Goal: Transaction & Acquisition: Purchase product/service

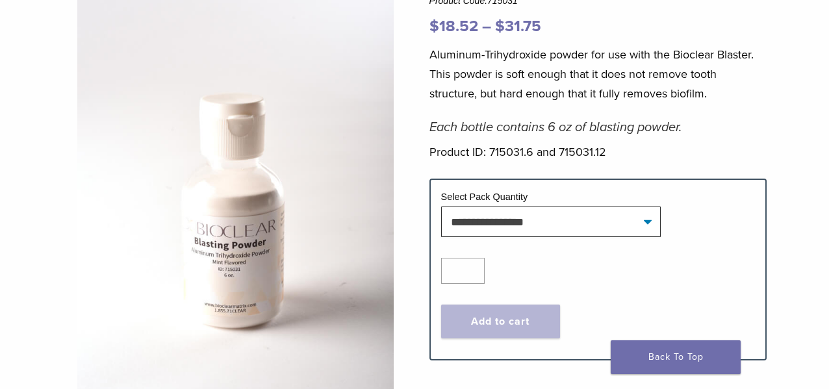
scroll to position [195, 0]
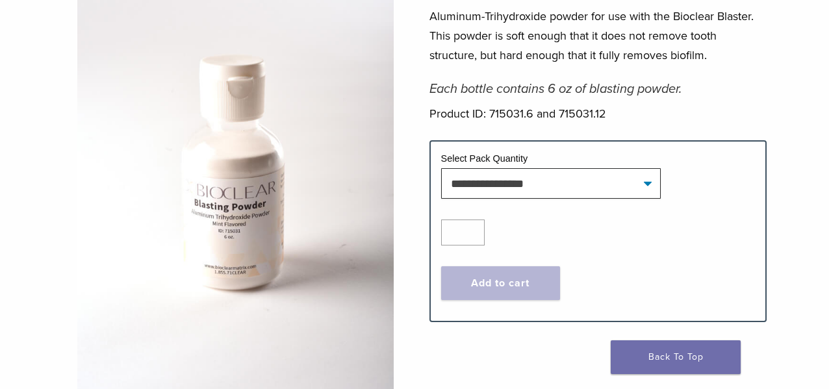
click at [531, 155] on td "Select Pack Quantity" at bounding box center [598, 160] width 314 height 17
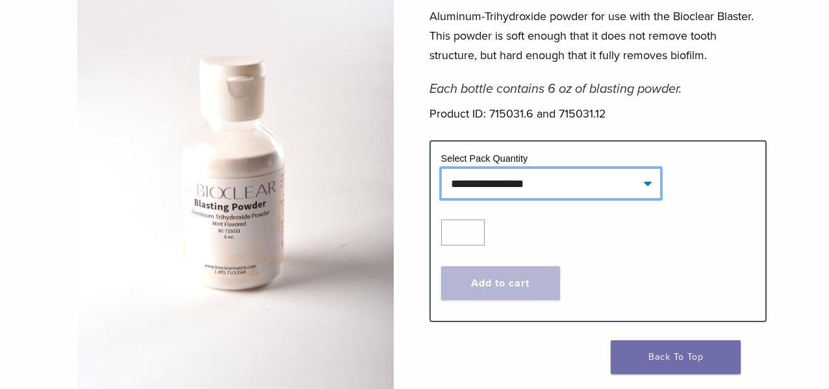
click at [518, 175] on select "**********" at bounding box center [551, 183] width 220 height 30
select select "********"
click at [441, 168] on select "**********" at bounding box center [551, 183] width 220 height 30
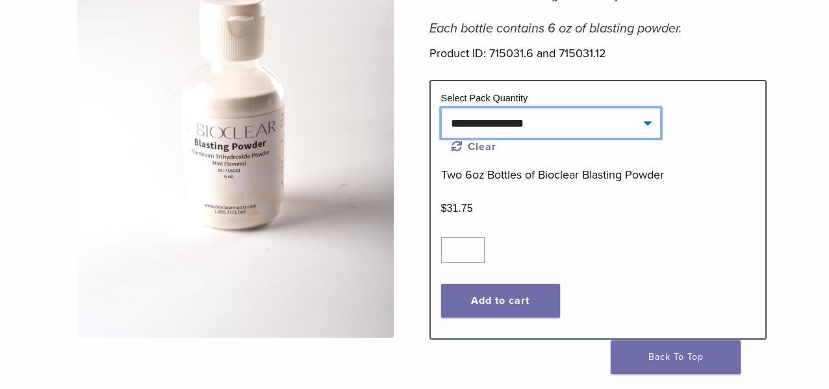
scroll to position [259, 0]
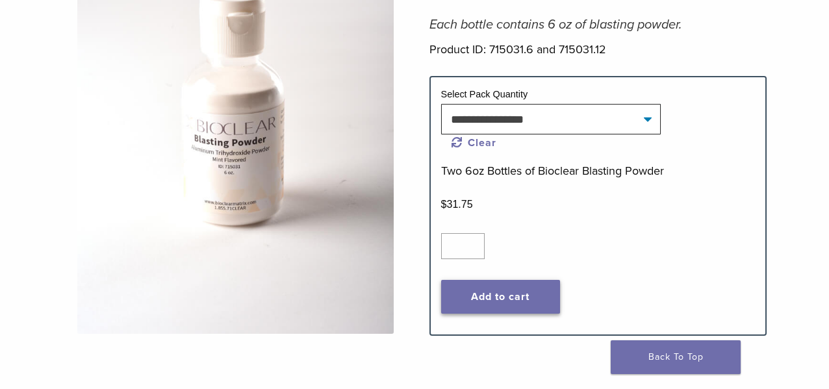
click at [536, 291] on button "Add to cart" at bounding box center [501, 297] width 120 height 34
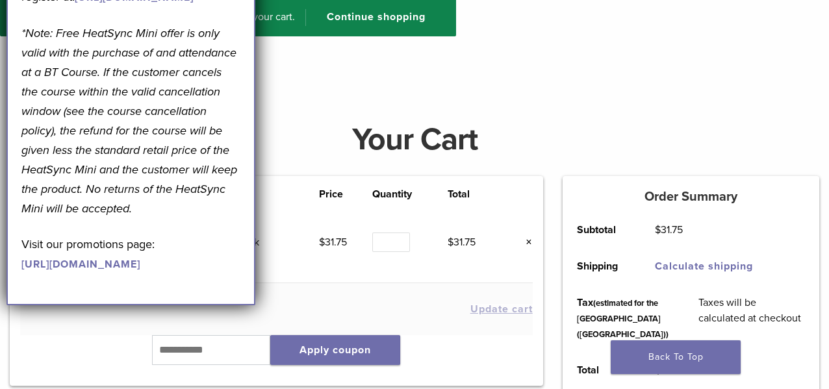
scroll to position [65, 0]
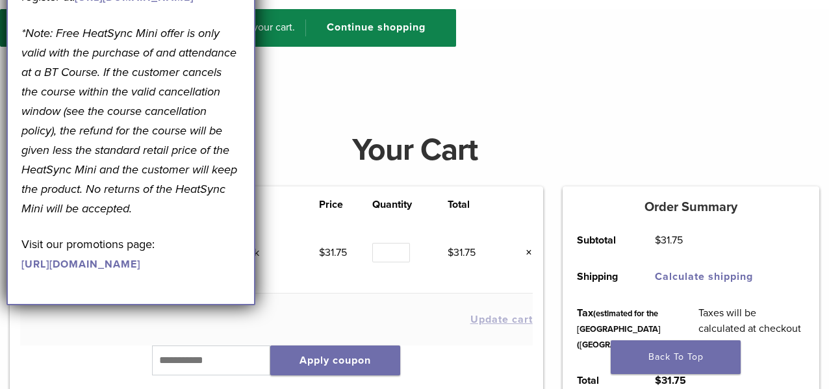
click at [353, 115] on div "Your Cart" at bounding box center [414, 150] width 829 height 73
click at [209, 92] on em "*Note: Free HeatSync Mini offer is only valid with the purchase of and attendan…" at bounding box center [129, 121] width 216 height 190
click at [171, 166] on em "*Note: Free HeatSync Mini offer is only valid with the purchase of and attendan…" at bounding box center [129, 121] width 216 height 190
click at [428, 92] on h4 at bounding box center [414, 89] width 829 height 31
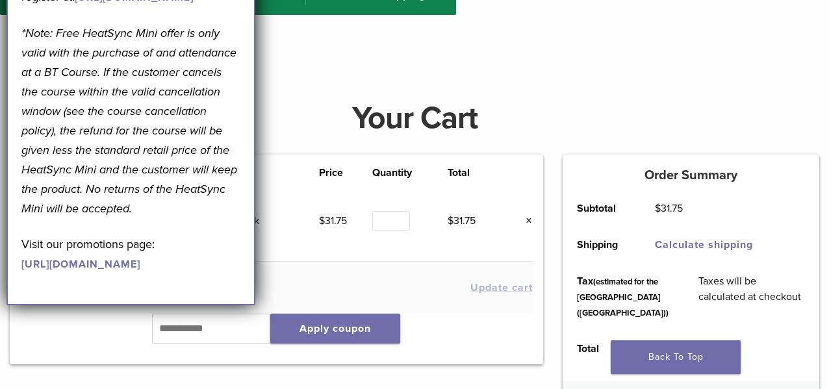
scroll to position [259, 0]
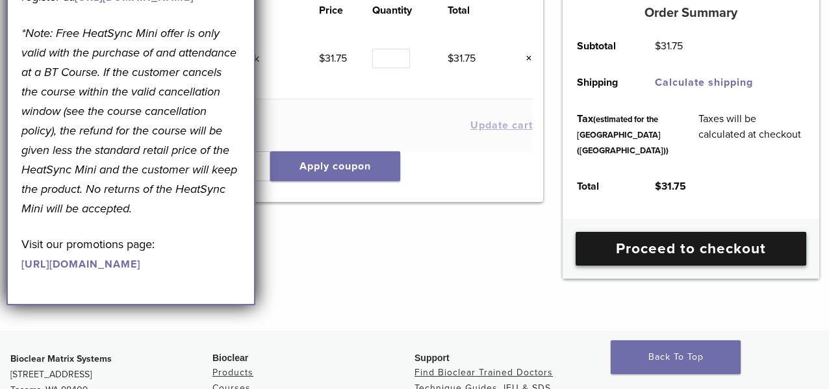
click at [696, 266] on link "Proceed to checkout" at bounding box center [690, 249] width 231 height 34
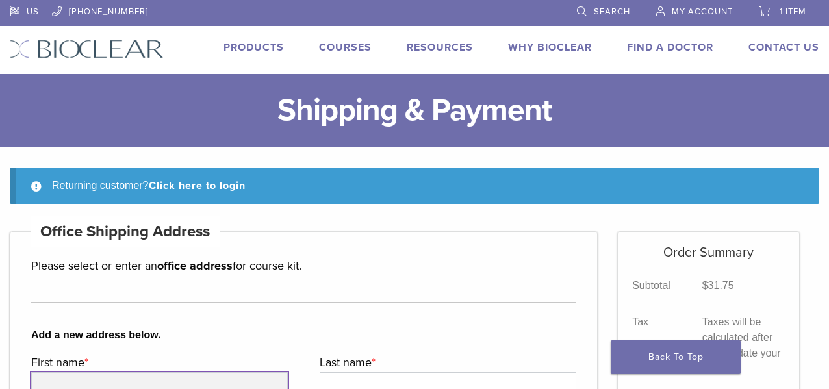
scroll to position [195, 0]
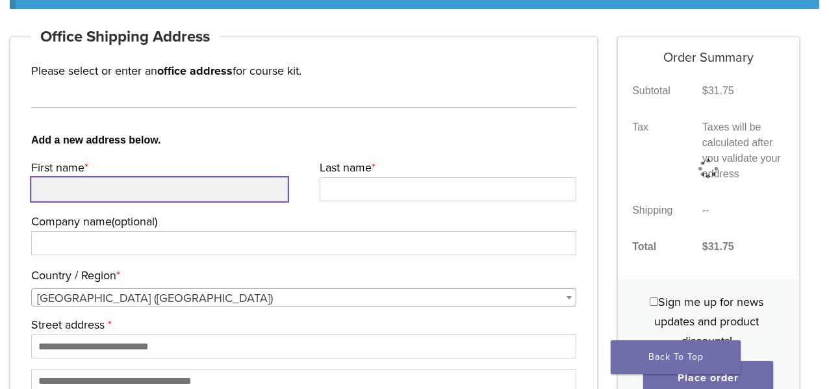
drag, startPoint x: 0, startPoint y: 0, endPoint x: 107, endPoint y: 196, distance: 223.2
click at [107, 196] on input "First name *" at bounding box center [159, 189] width 257 height 24
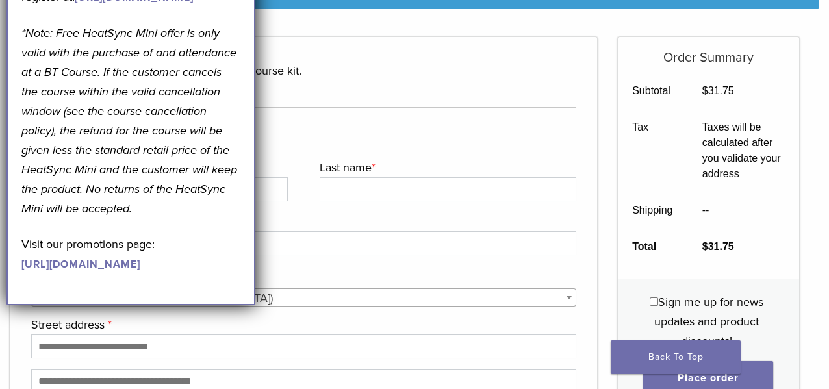
click at [307, 116] on div "Add a new address below." at bounding box center [303, 127] width 545 height 61
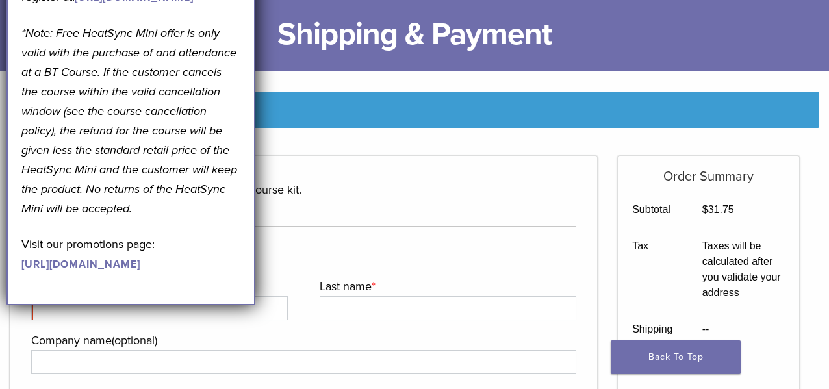
scroll to position [0, 0]
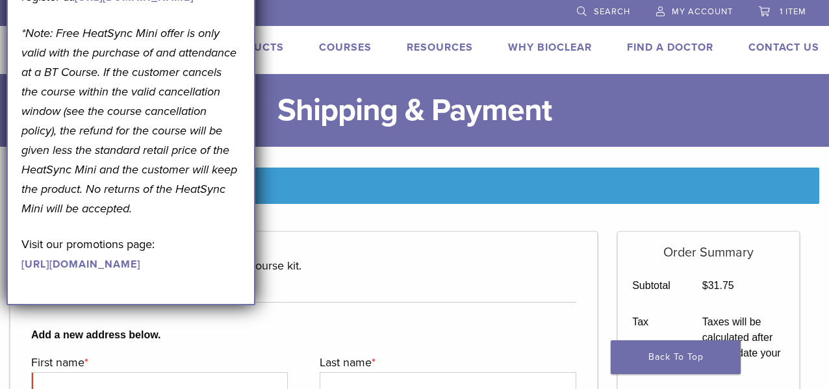
click at [263, 236] on div "Office Shipping Address Please select or enter an office address for course kit." at bounding box center [303, 262] width 545 height 60
drag, startPoint x: 467, startPoint y: 183, endPoint x: 500, endPoint y: 112, distance: 77.6
click at [467, 183] on div "Returning customer? Click here to login" at bounding box center [414, 186] width 809 height 36
click at [676, 7] on span "My Account" at bounding box center [702, 11] width 61 height 10
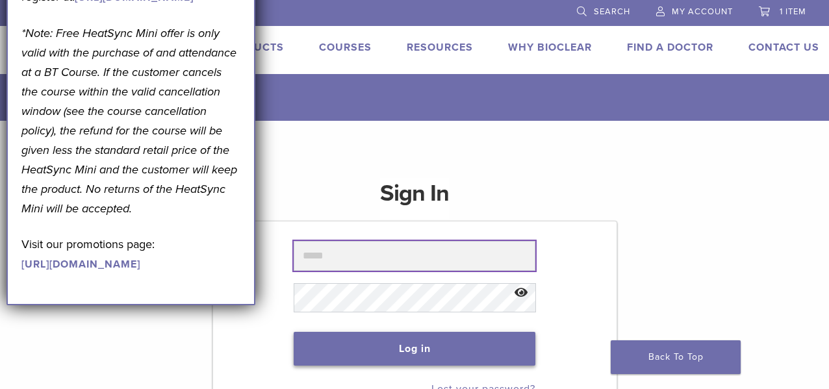
type input "**********"
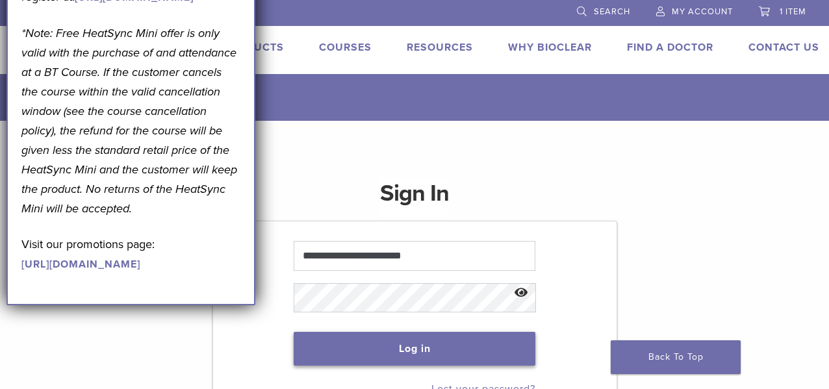
click at [367, 349] on button "Log in" at bounding box center [415, 349] width 242 height 34
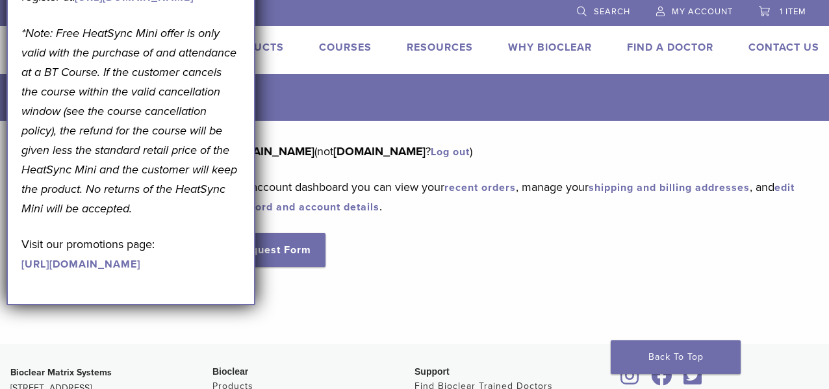
click at [389, 303] on div "Dashboard Orders [GEOGRAPHIC_DATA] Addresses Account Details RMA Request Form L…" at bounding box center [404, 225] width 809 height 166
click at [788, 7] on span "1 item" at bounding box center [792, 11] width 27 height 10
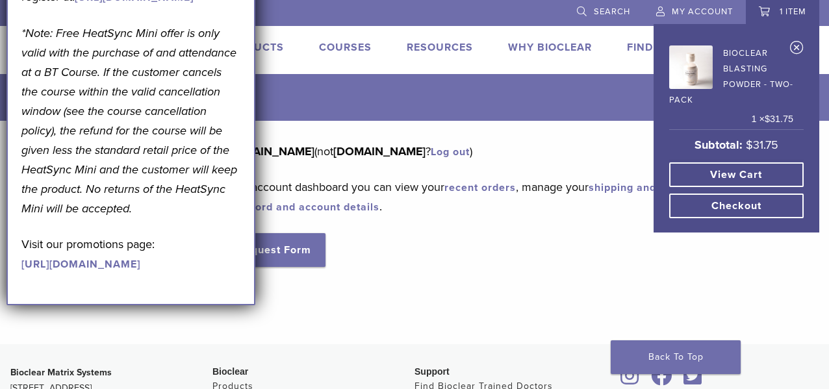
click at [739, 197] on link "Checkout" at bounding box center [736, 206] width 134 height 25
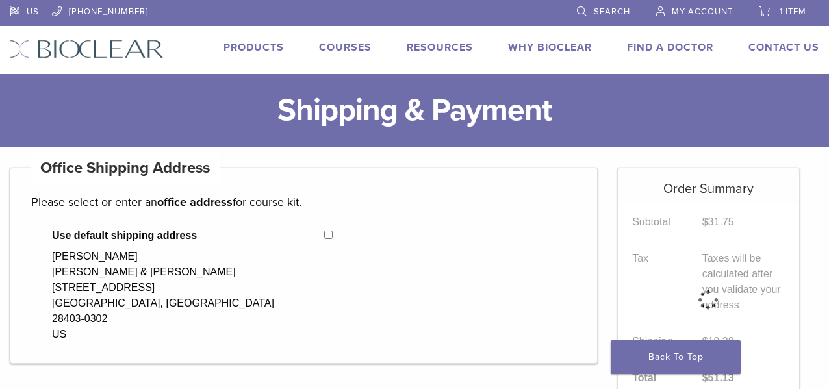
select select "**"
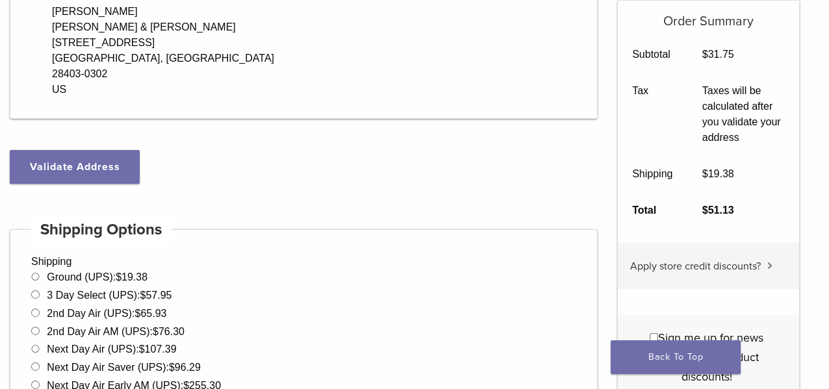
scroll to position [259, 0]
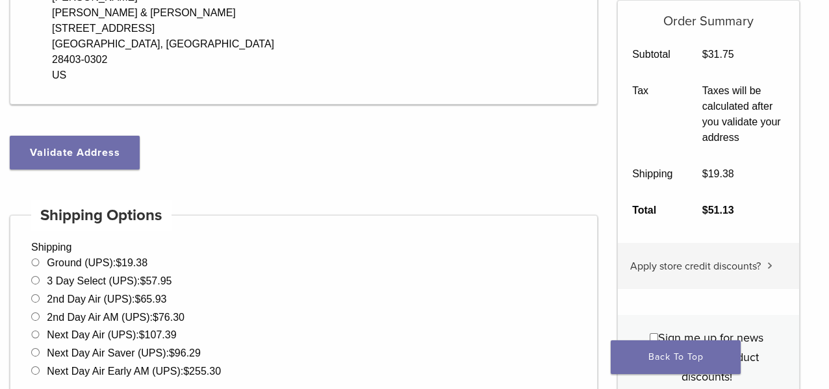
click at [566, 255] on li "Ground (UPS): $ 19.38" at bounding box center [303, 263] width 545 height 16
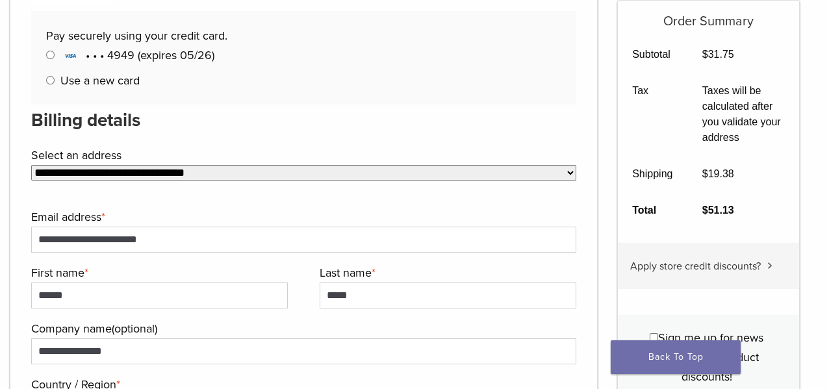
scroll to position [779, 0]
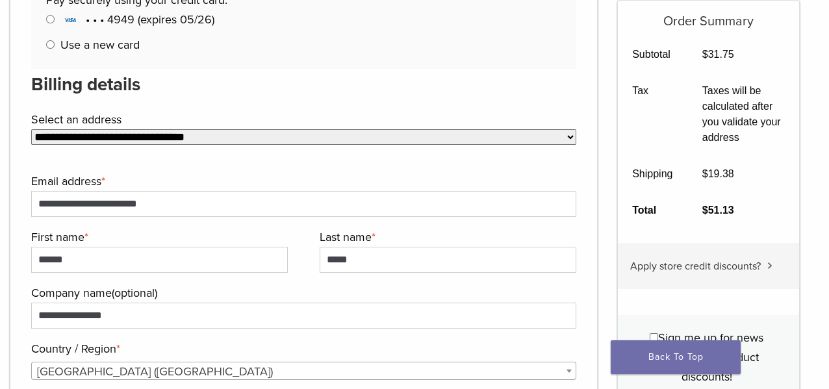
click at [147, 129] on select "**********" at bounding box center [303, 137] width 545 height 16
click at [146, 129] on select "**********" at bounding box center [303, 137] width 545 height 16
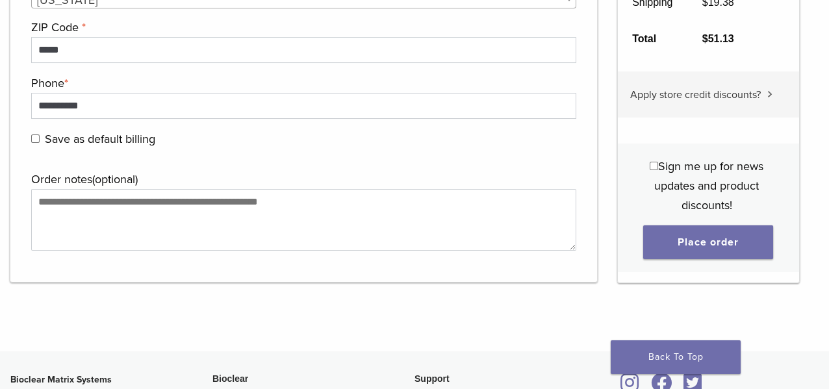
scroll to position [1364, 0]
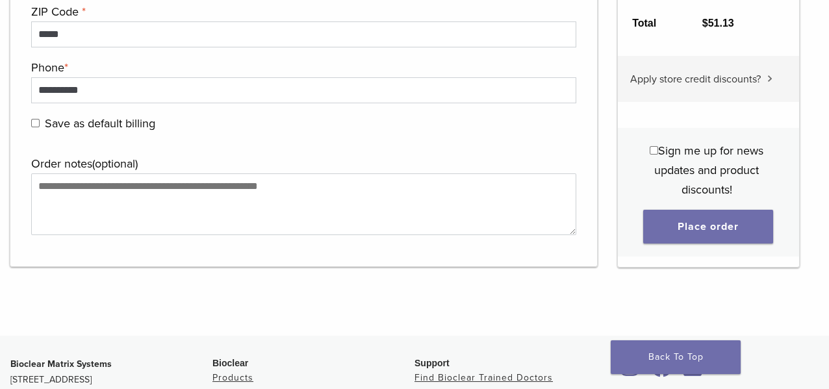
click at [667, 143] on span "Sign me up for news updates and product discounts!" at bounding box center [708, 169] width 109 height 53
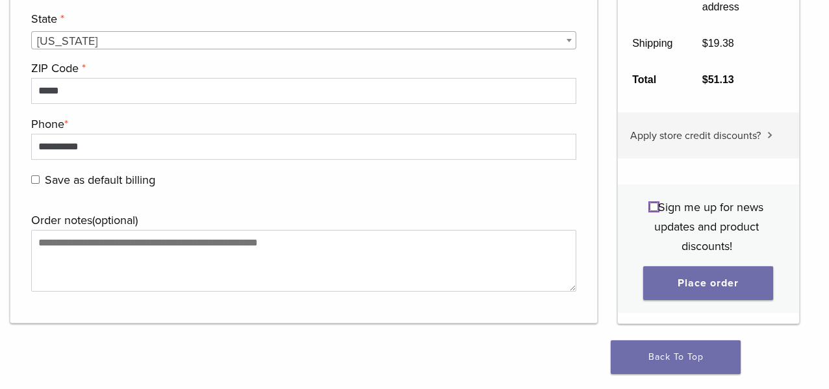
scroll to position [1429, 0]
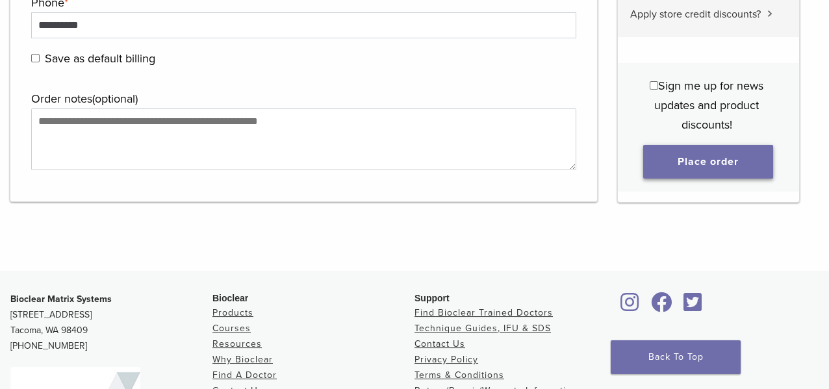
click at [720, 144] on button "Place order" at bounding box center [708, 161] width 130 height 34
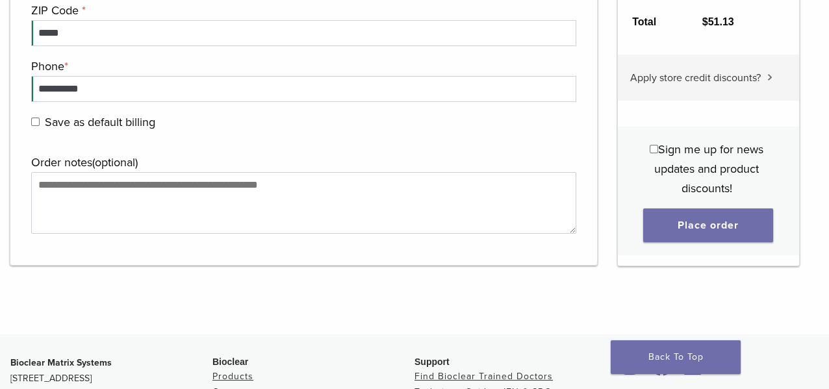
scroll to position [102, 0]
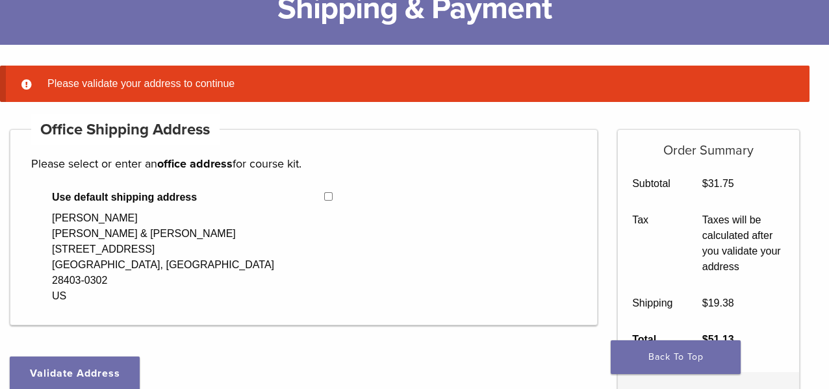
click at [368, 299] on div "**********" at bounding box center [304, 227] width 588 height 196
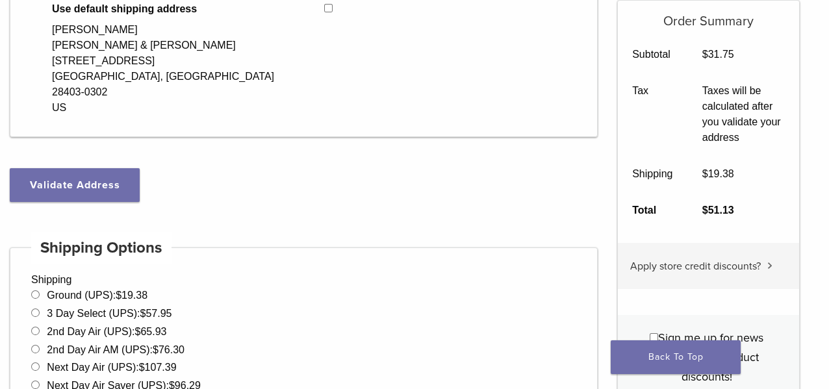
scroll to position [232, 0]
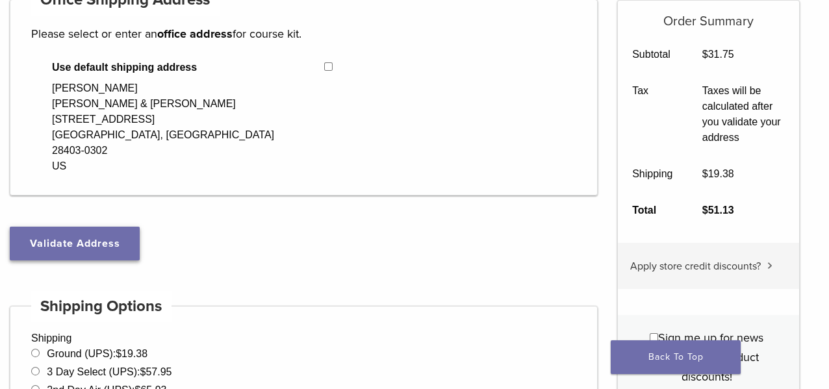
click at [99, 237] on button "Validate Address" at bounding box center [75, 244] width 130 height 34
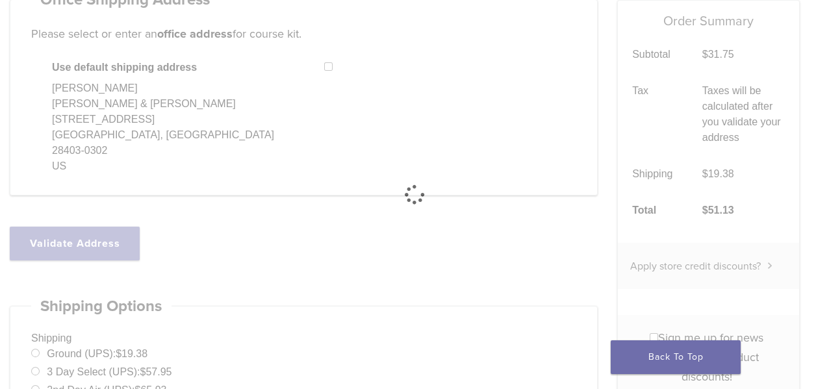
select select "**"
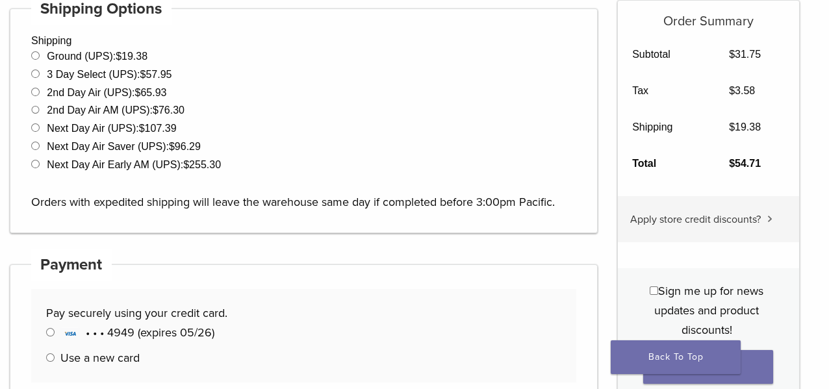
scroll to position [558, 0]
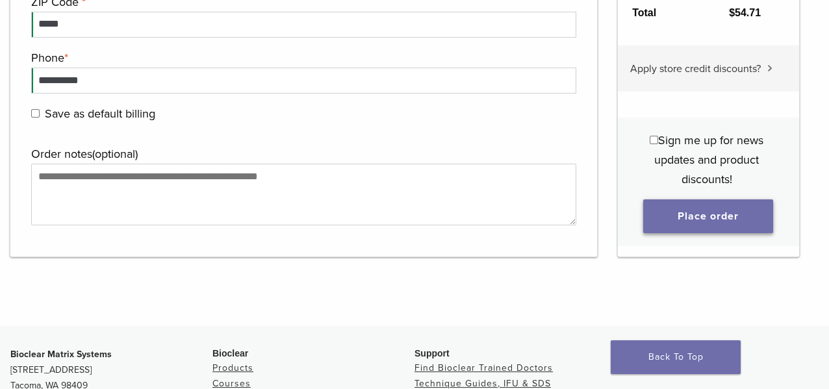
click at [697, 205] on button "Place order" at bounding box center [708, 216] width 130 height 34
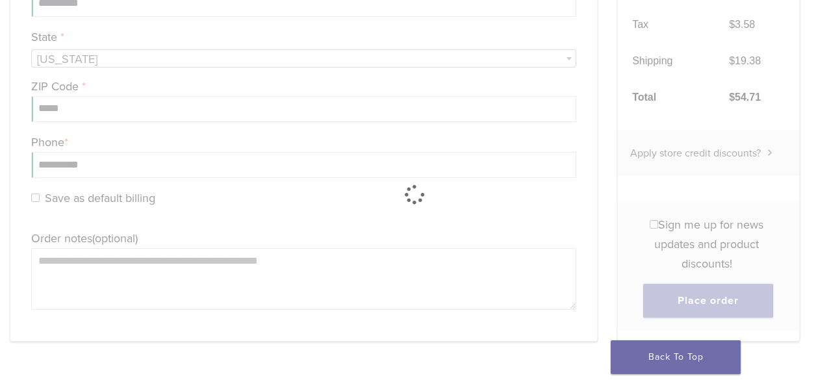
scroll to position [1207, 0]
